Goal: Task Accomplishment & Management: Use online tool/utility

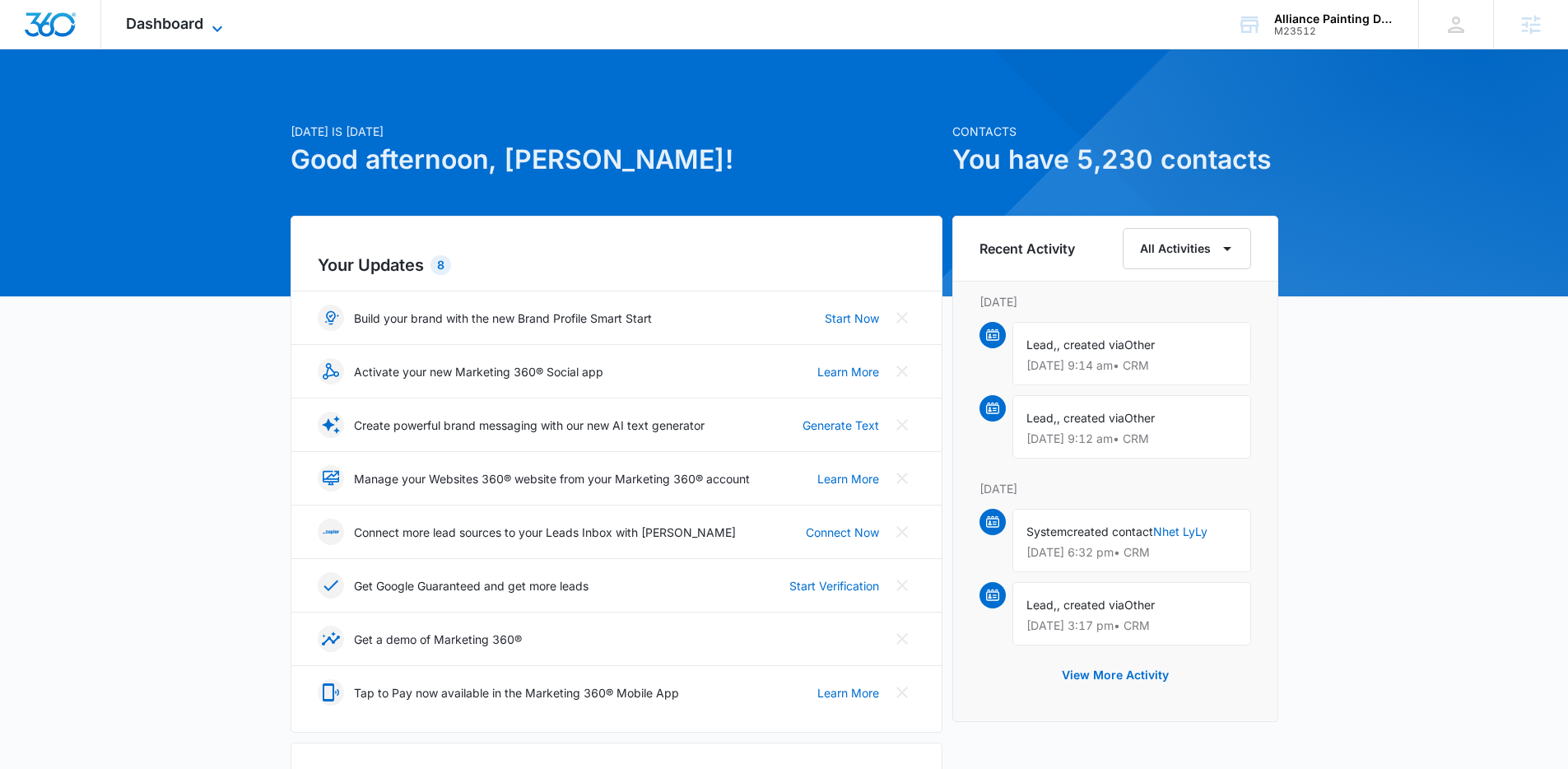
click at [168, 19] on span "Dashboard" at bounding box center [164, 23] width 78 height 18
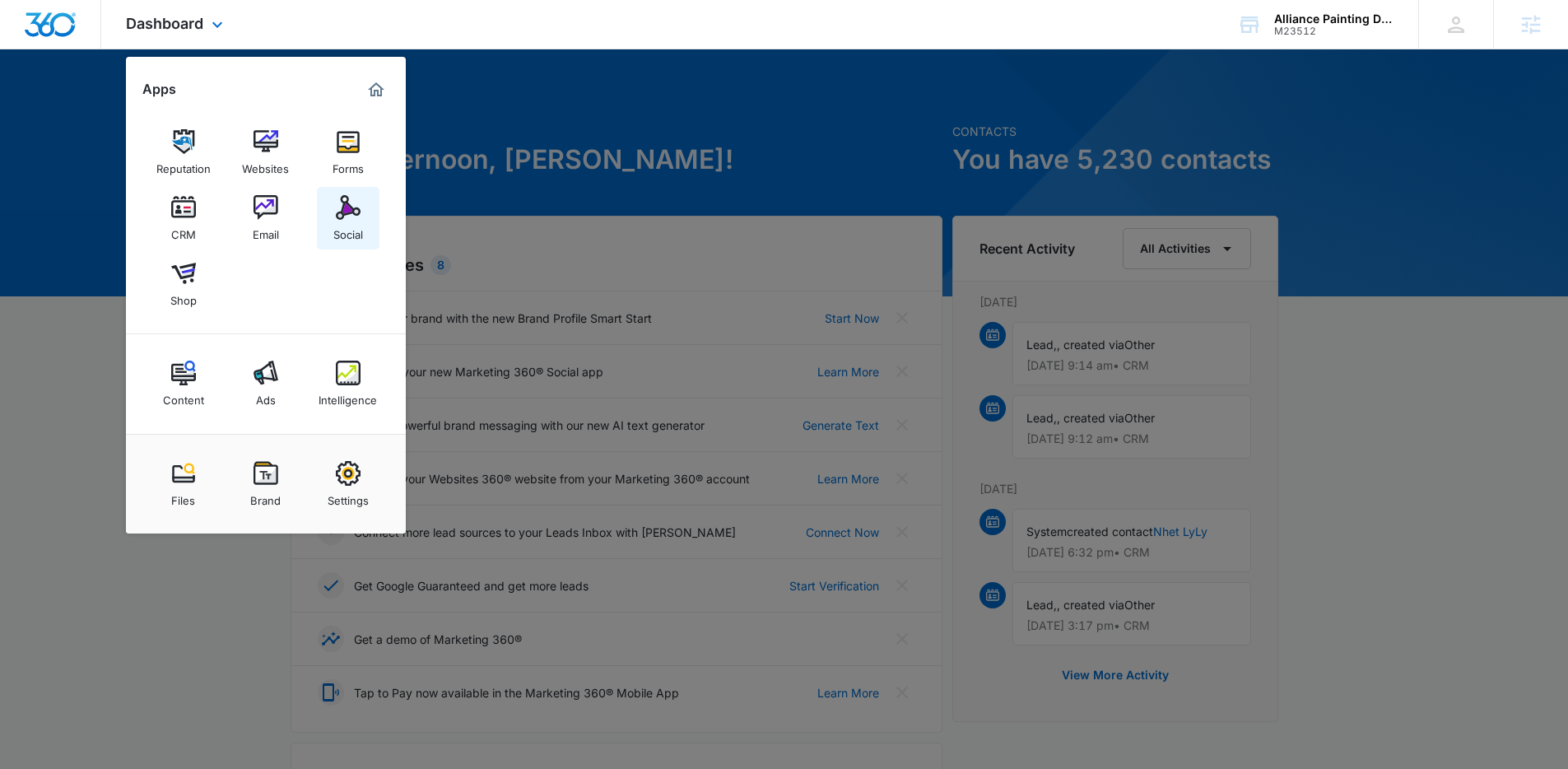
click at [369, 223] on link "Social" at bounding box center [348, 218] width 63 height 63
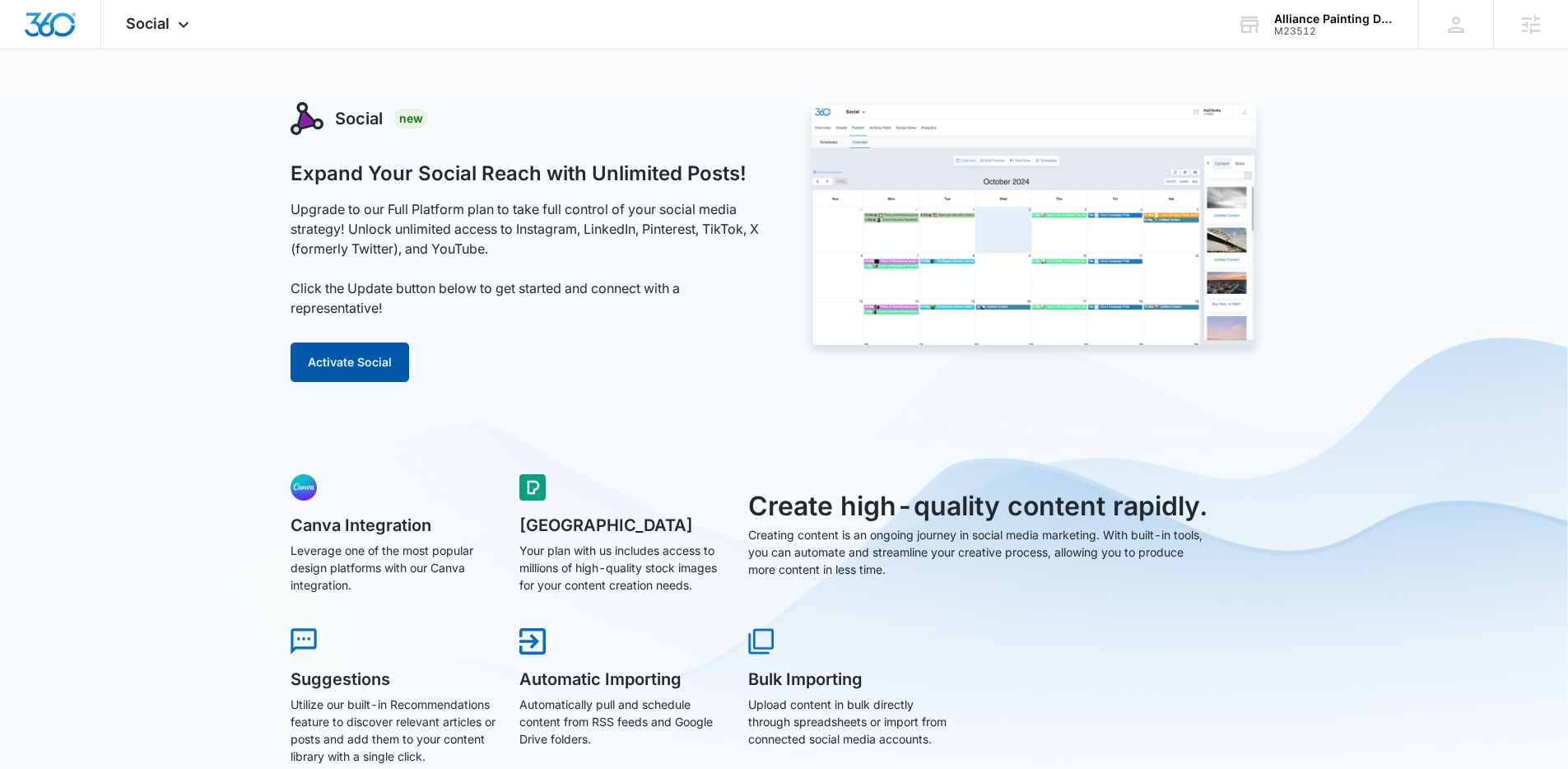
click at [338, 374] on button "Activate Social" at bounding box center [349, 361] width 118 height 39
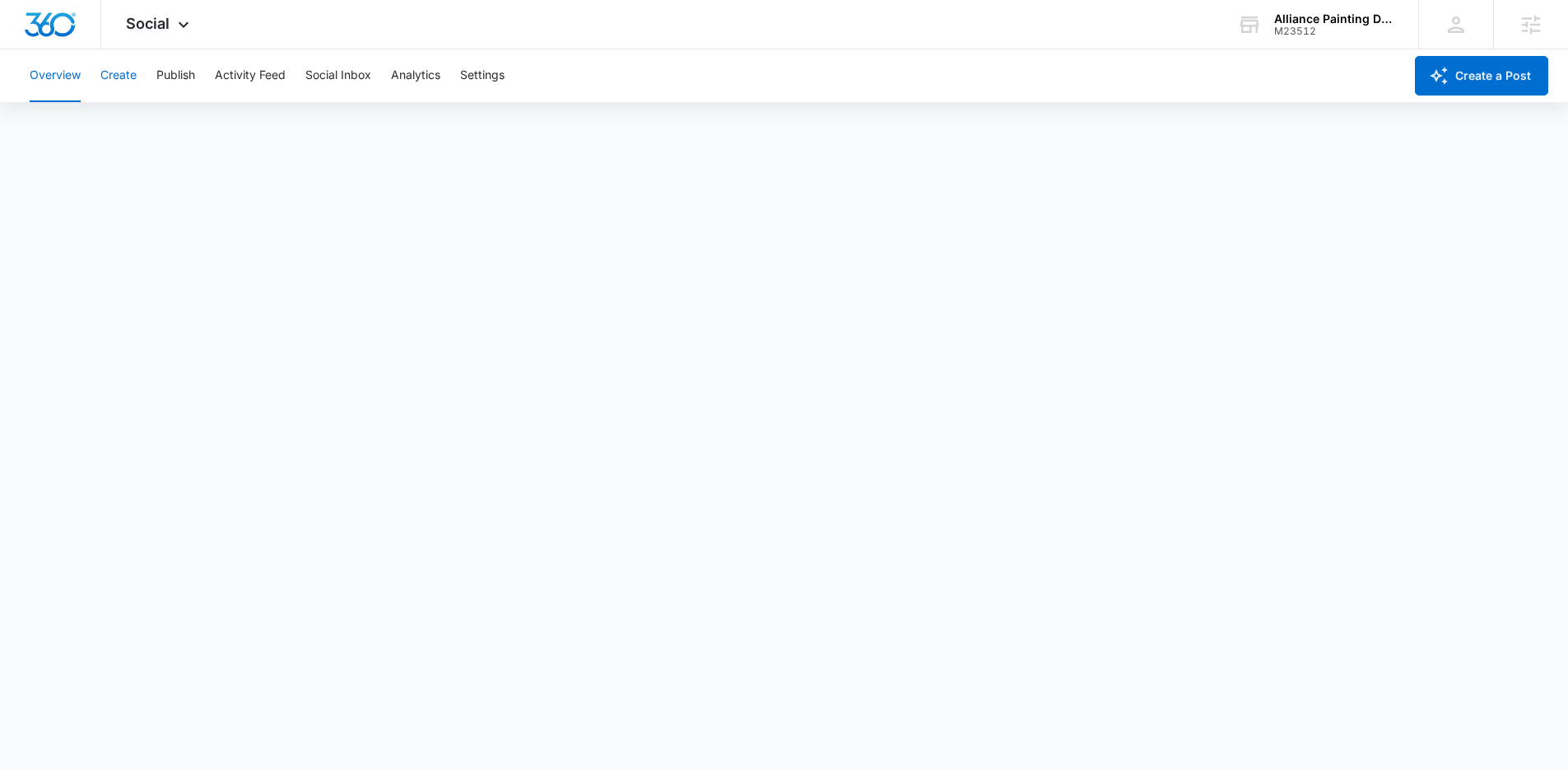
click at [115, 85] on button "Create" at bounding box center [118, 75] width 36 height 53
click at [173, 129] on button "Approvals" at bounding box center [161, 125] width 55 height 46
click at [59, 14] on img "Dashboard" at bounding box center [50, 25] width 53 height 25
